Goal: Information Seeking & Learning: Learn about a topic

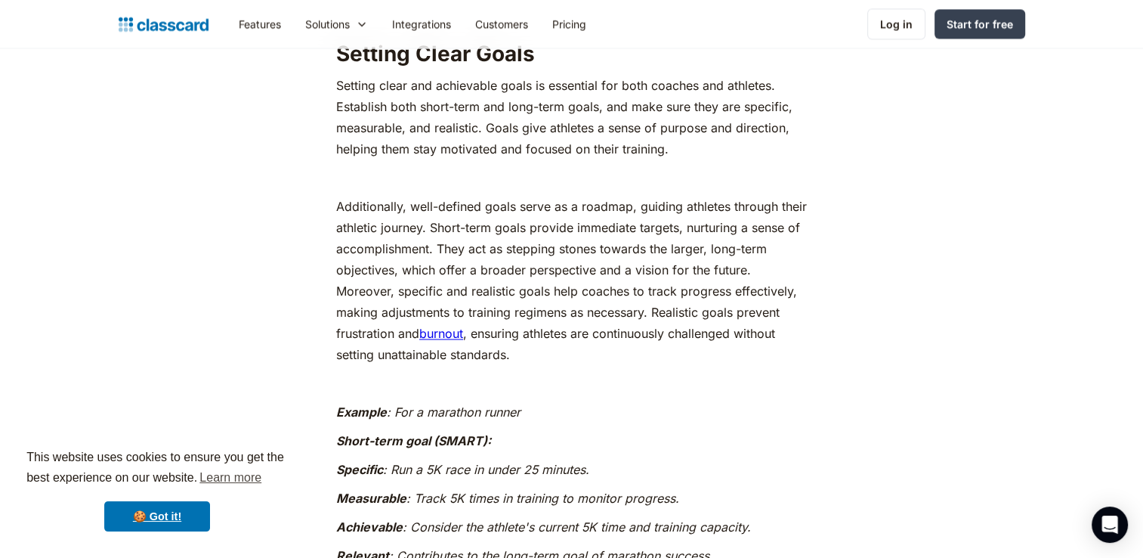
scroll to position [2261, 0]
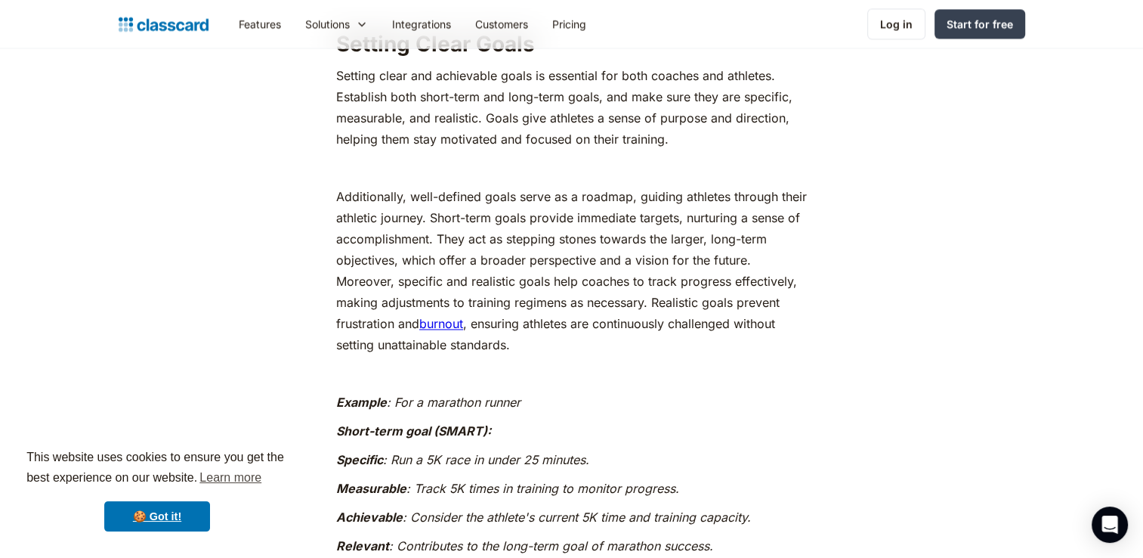
click at [495, 134] on p "Setting clear and achievable goals is essential for both coaches and athletes. …" at bounding box center [571, 107] width 471 height 85
drag, startPoint x: 484, startPoint y: 138, endPoint x: 493, endPoint y: 149, distance: 14.4
click at [493, 149] on p "Setting clear and achievable goals is essential for both coaches and athletes. …" at bounding box center [571, 107] width 471 height 85
drag, startPoint x: 493, startPoint y: 149, endPoint x: 589, endPoint y: 137, distance: 96.7
click at [589, 137] on p "Setting clear and achievable goals is essential for both coaches and athletes. …" at bounding box center [571, 107] width 471 height 85
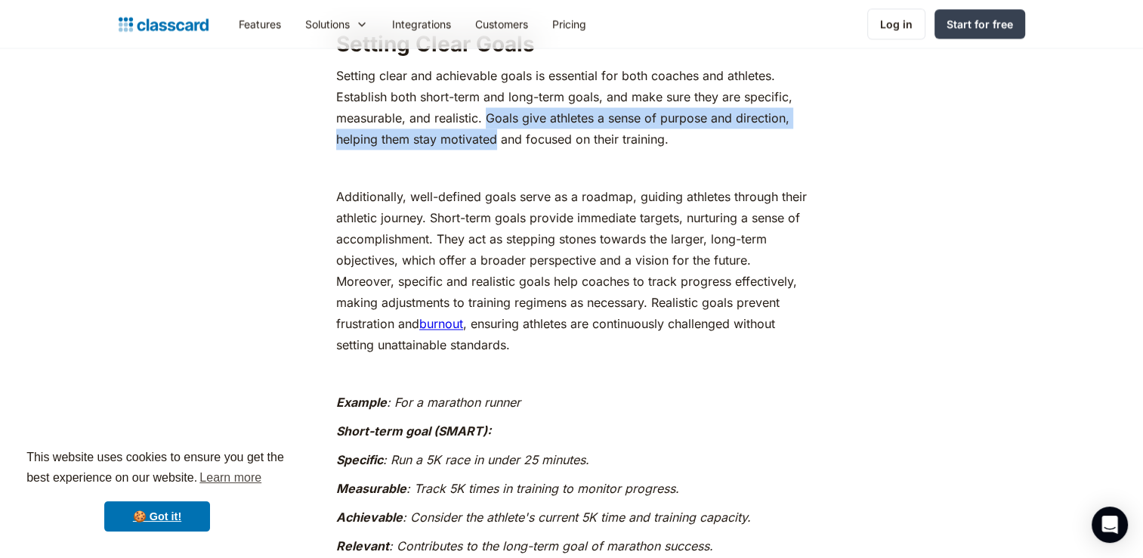
drag, startPoint x: 485, startPoint y: 138, endPoint x: 496, endPoint y: 155, distance: 20.3
click at [496, 150] on p "Setting clear and achievable goals is essential for both coaches and athletes. …" at bounding box center [571, 107] width 471 height 85
copy p "Goals give athletes a sense of purpose and direction, helping them stay motivat…"
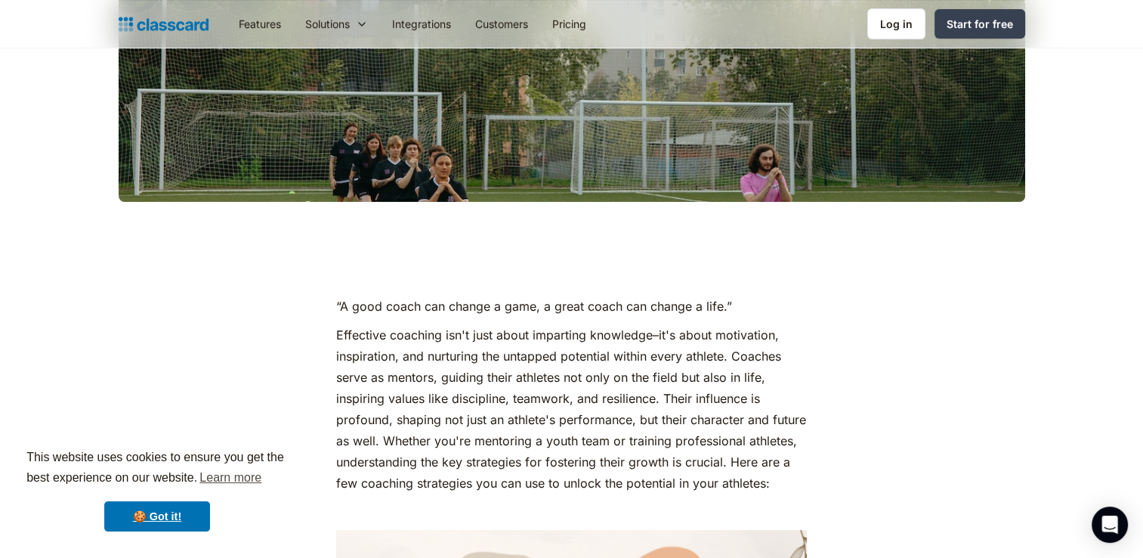
scroll to position [0, 0]
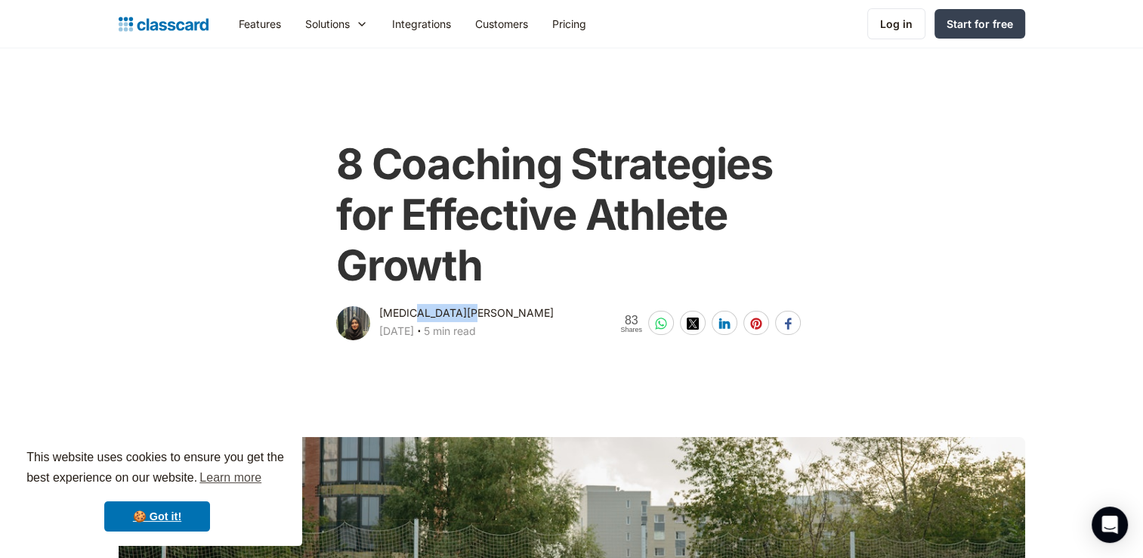
drag, startPoint x: 465, startPoint y: 310, endPoint x: 416, endPoint y: 313, distance: 49.2
click at [416, 313] on div "[MEDICAL_DATA][PERSON_NAME] [DATE] ‧ 5 min read" at bounding box center [466, 323] width 175 height 39
copy div "Zahirunisa"
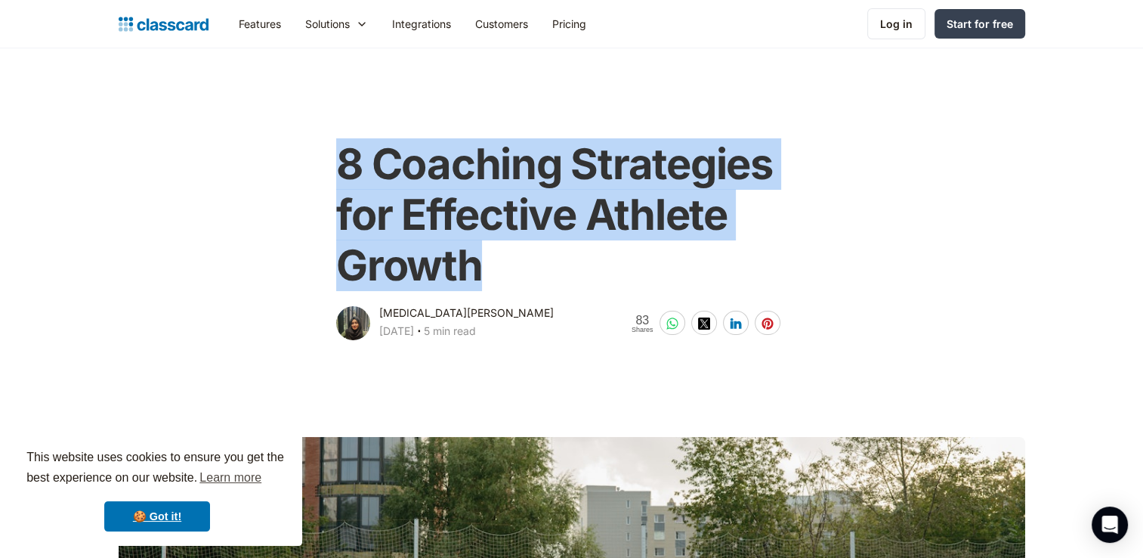
drag, startPoint x: 337, startPoint y: 159, endPoint x: 502, endPoint y: 264, distance: 194.9
click at [502, 264] on h1 "8 Coaching Strategies for Effective Athlete Growth" at bounding box center [571, 215] width 471 height 153
copy h1 "8 Coaching Strategies for Effective Athlete Growth"
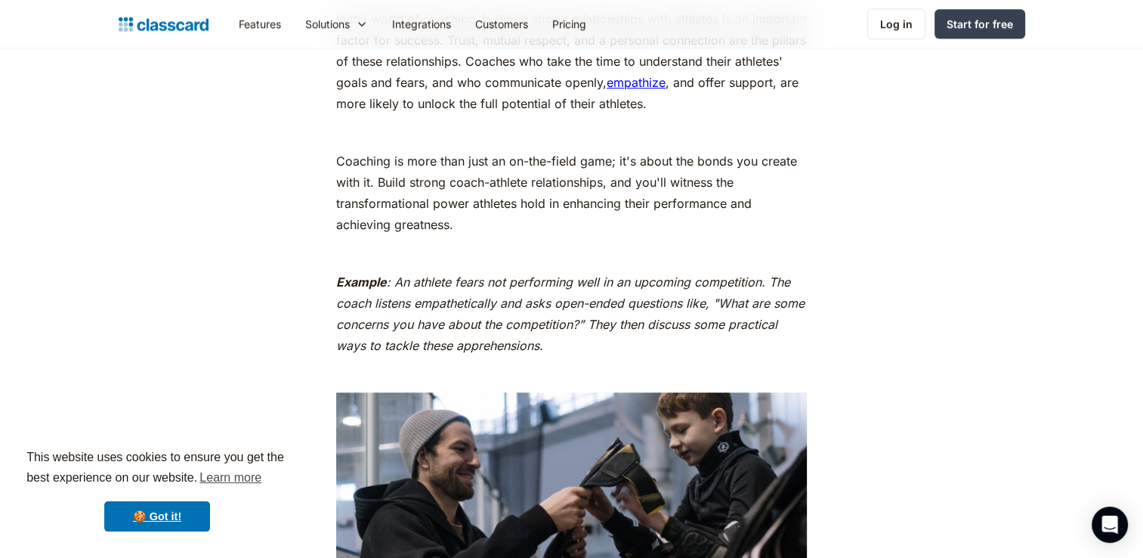
scroll to position [1494, 0]
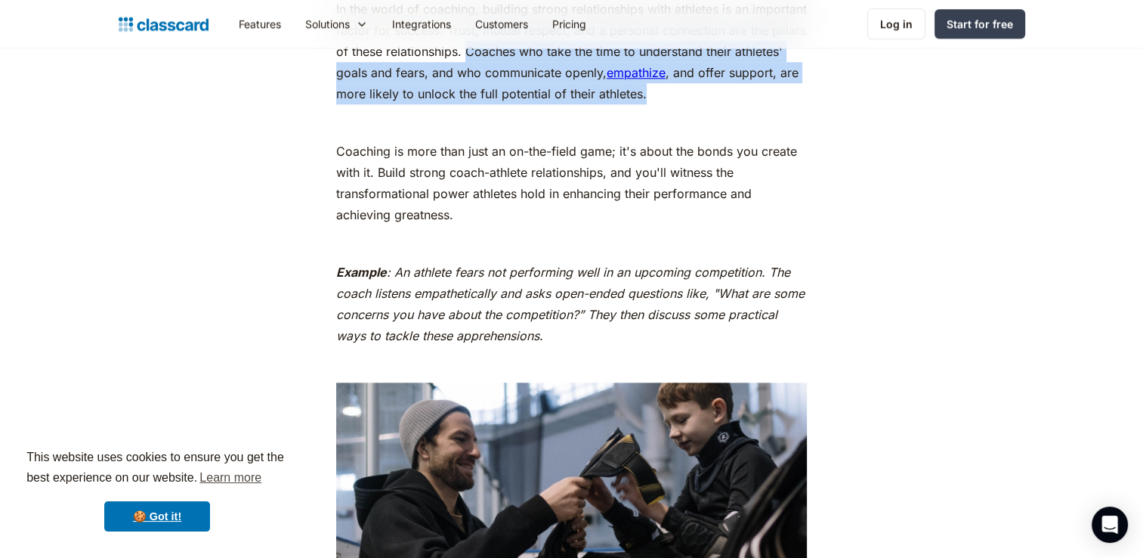
drag, startPoint x: 467, startPoint y: 74, endPoint x: 644, endPoint y: 113, distance: 181.1
click at [644, 104] on p "In the world of coaching, building strong relationships with athletes is an imp…" at bounding box center [571, 51] width 471 height 106
copy p "Coaches who take the time to understand their athletes' goals and fears, and wh…"
